Goal: Find specific page/section: Find specific page/section

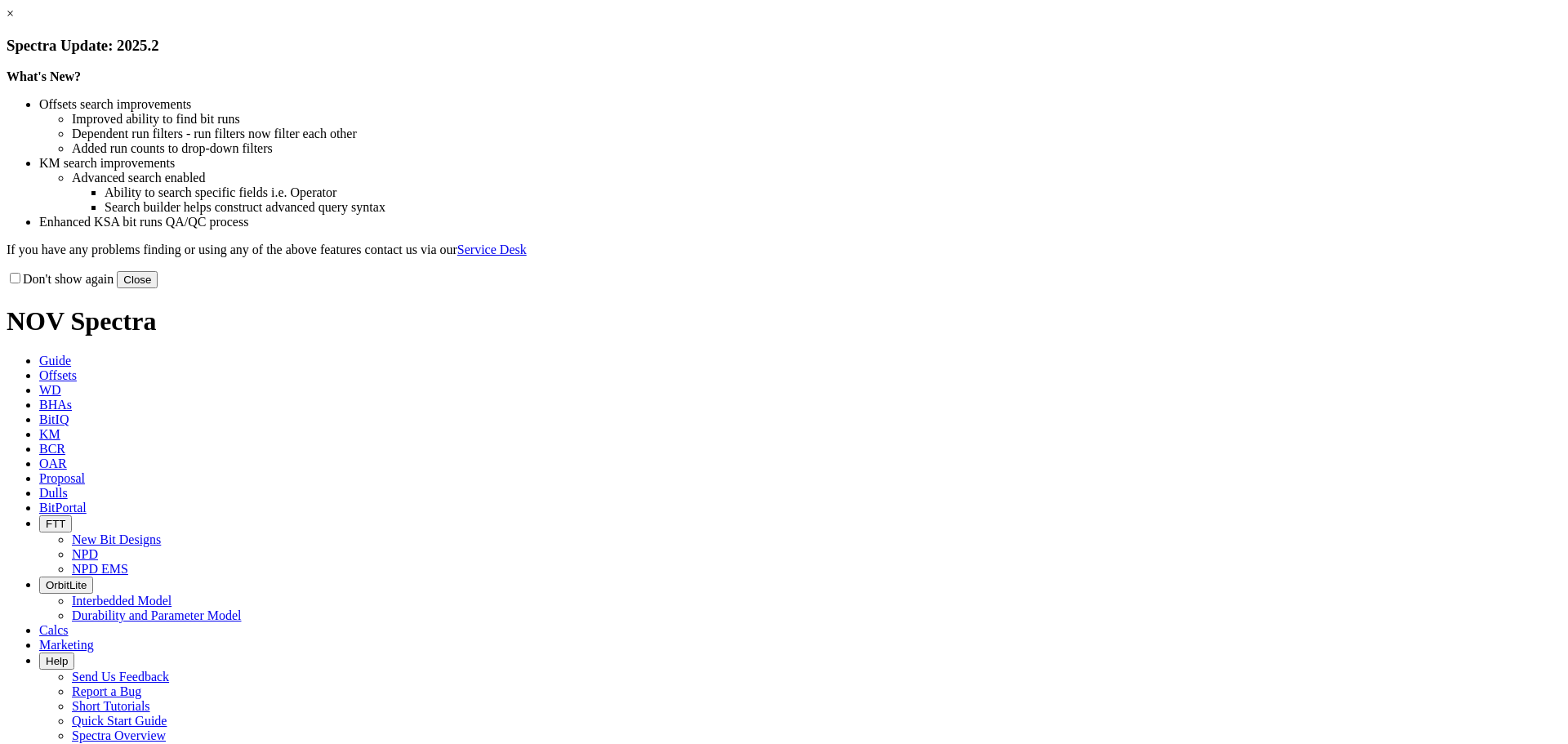
click at [157, 288] on button "Close" at bounding box center [136, 279] width 41 height 17
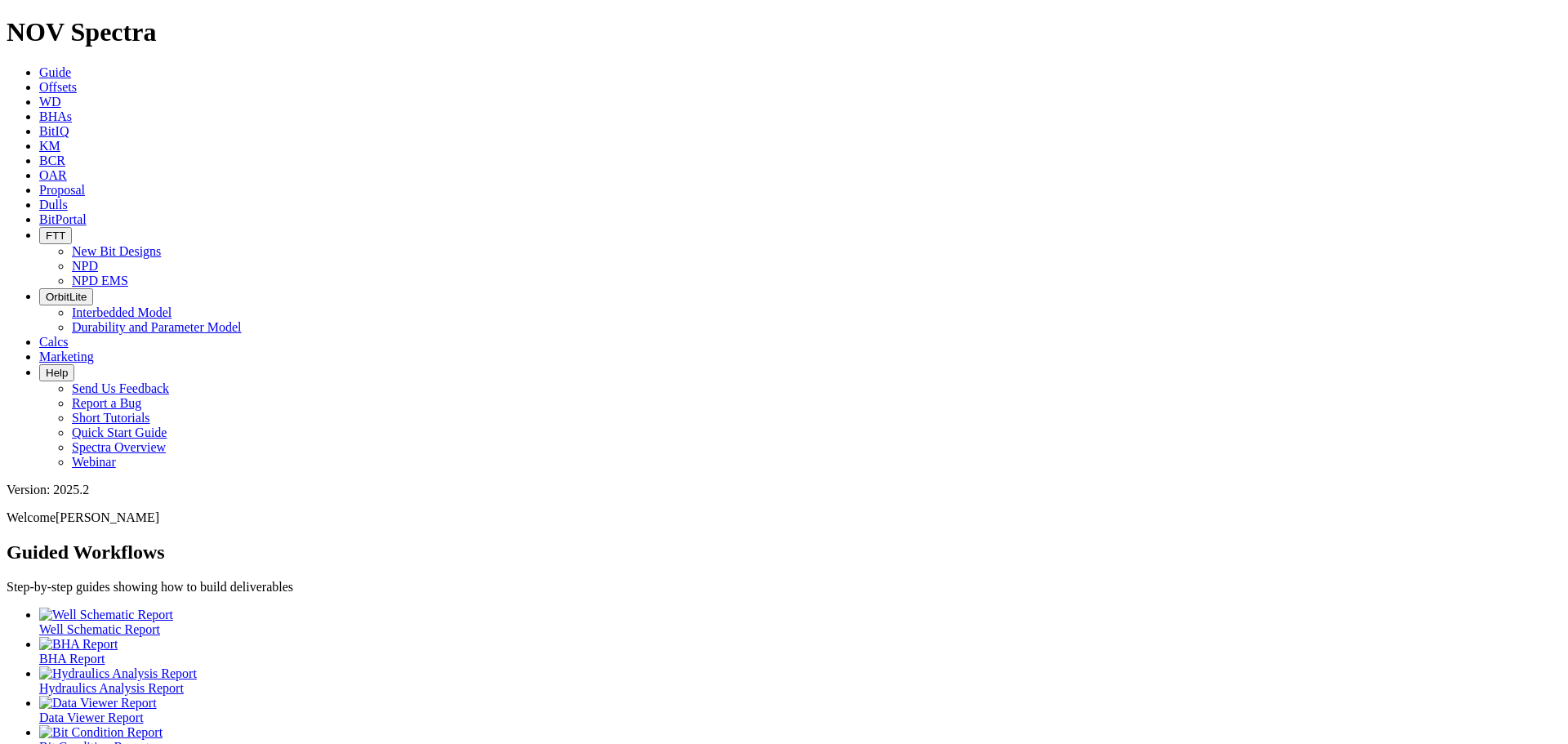
click at [46, 230] on icon "button" at bounding box center [46, 236] width 0 height 12
click at [98, 259] on link "NPD" at bounding box center [85, 266] width 26 height 14
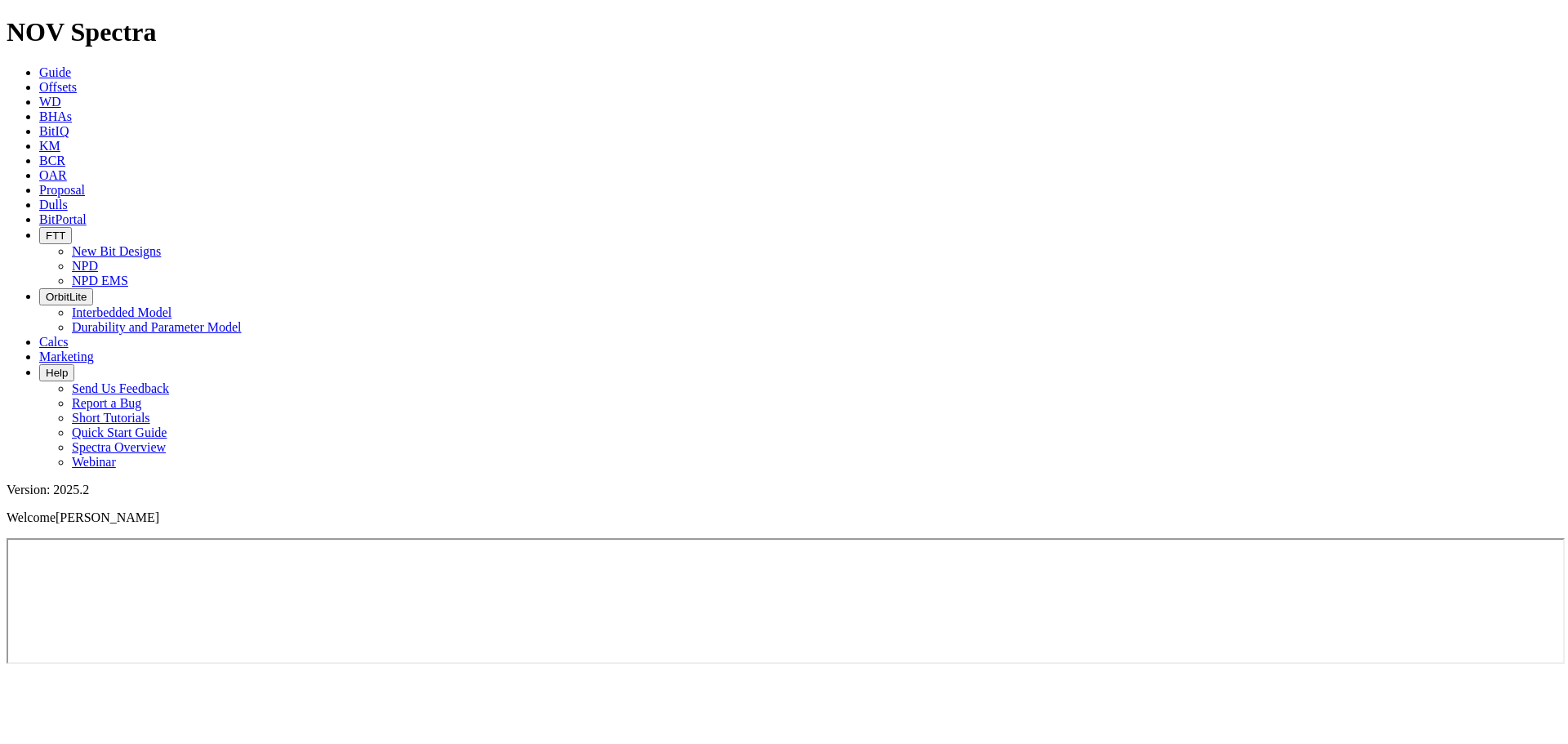
click at [72, 227] on button "FTT" at bounding box center [55, 235] width 33 height 17
click at [128, 274] on link "NPD EMS" at bounding box center [99, 280] width 57 height 14
click at [72, 227] on button "FTT" at bounding box center [55, 235] width 33 height 17
click at [128, 274] on link "NPD EMS" at bounding box center [99, 280] width 57 height 14
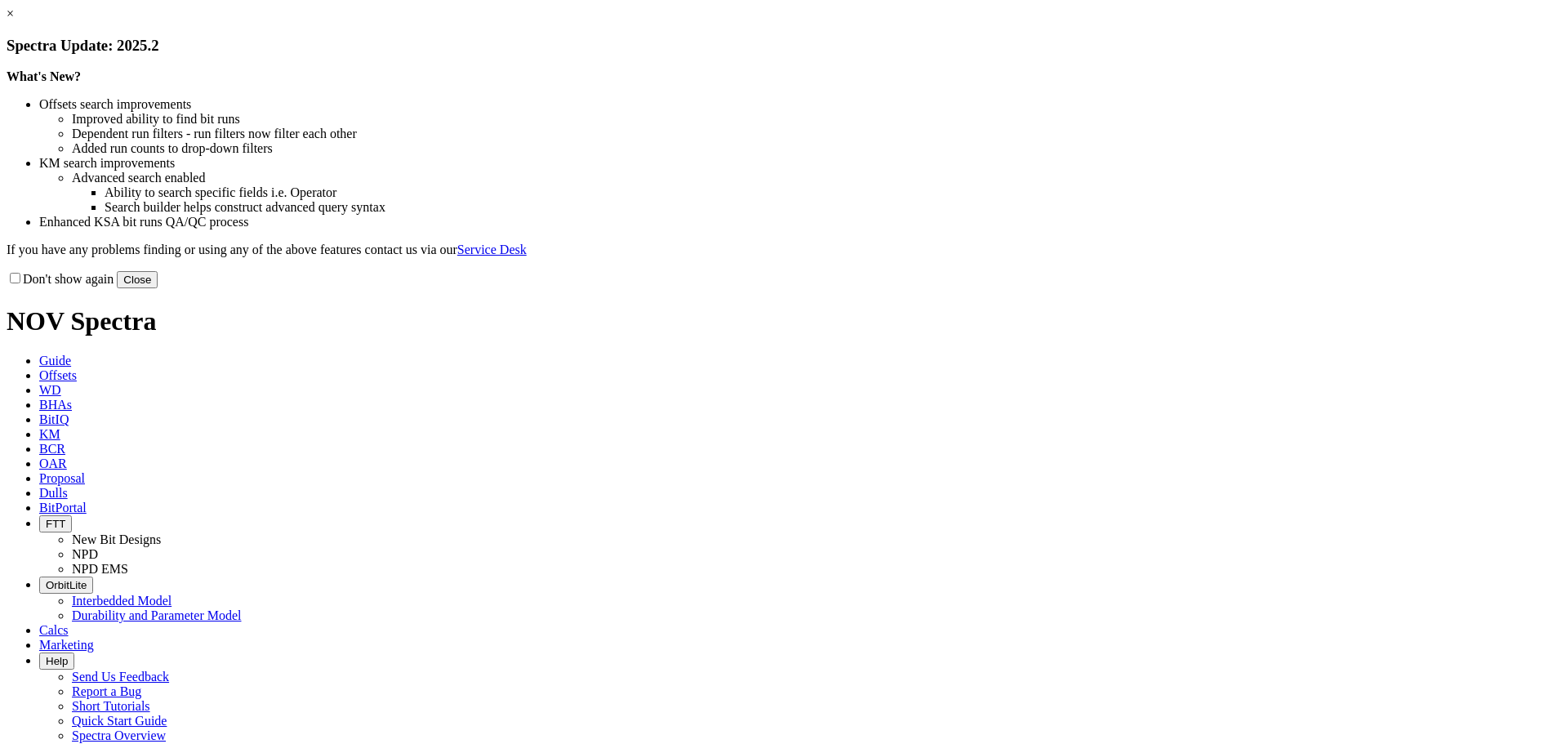
click at [157, 288] on button "Close" at bounding box center [136, 279] width 41 height 17
